Goal: Task Accomplishment & Management: Manage account settings

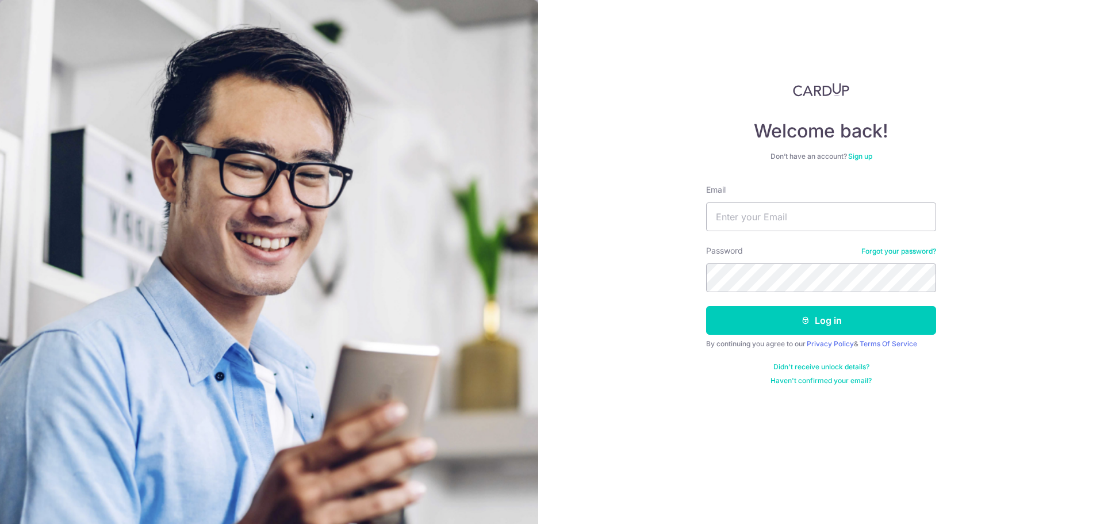
type input "[EMAIL_ADDRESS][DOMAIN_NAME]"
click at [706, 306] on button "Log in" at bounding box center [821, 320] width 230 height 29
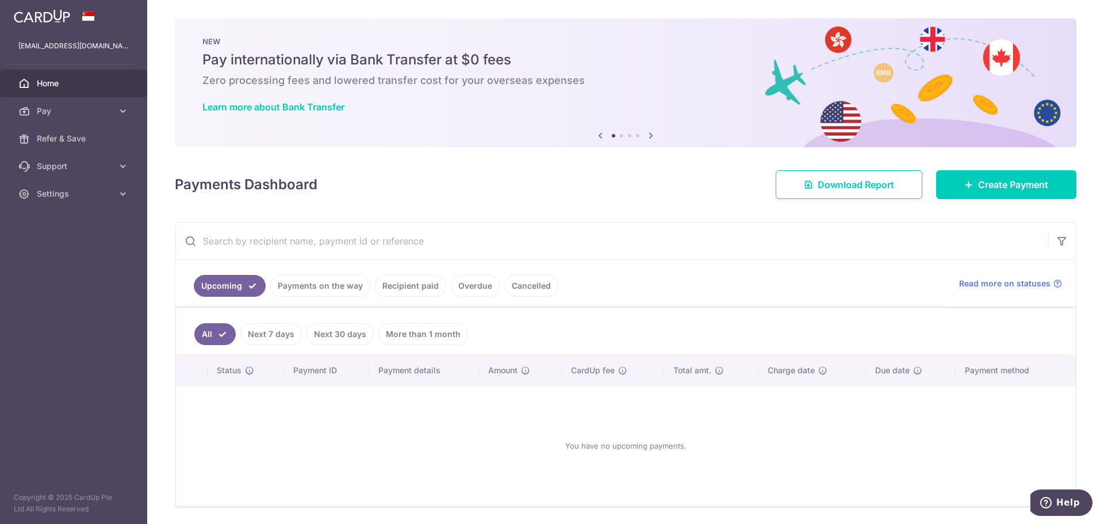
click at [269, 343] on link "Next 7 days" at bounding box center [271, 334] width 62 height 22
click at [215, 335] on link "All" at bounding box center [206, 334] width 25 height 22
click at [422, 293] on link "Recipient paid" at bounding box center [410, 286] width 71 height 22
